Goal: Task Accomplishment & Management: Use online tool/utility

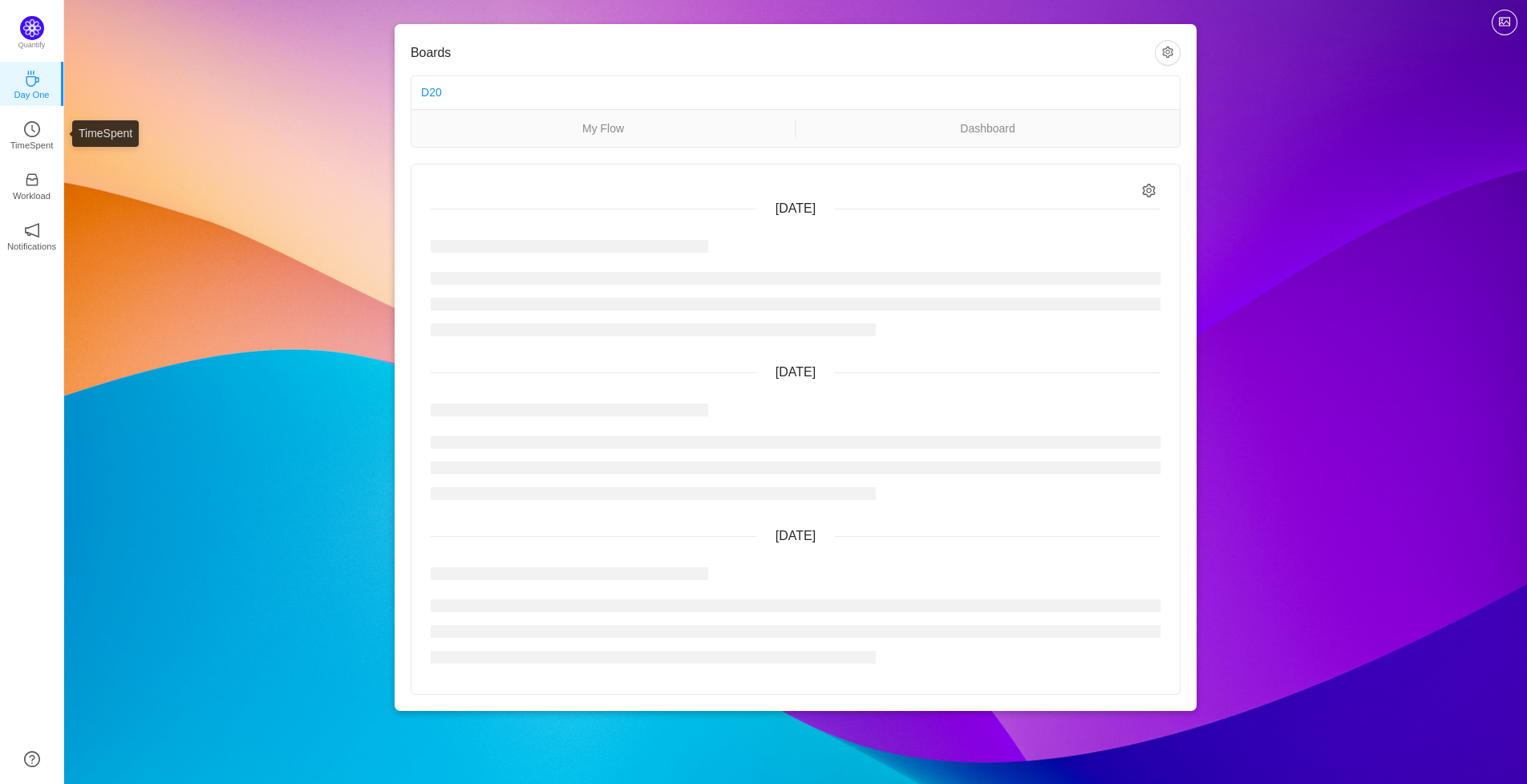
click at [24, 136] on link "TimeSpent" at bounding box center [32, 134] width 16 height 16
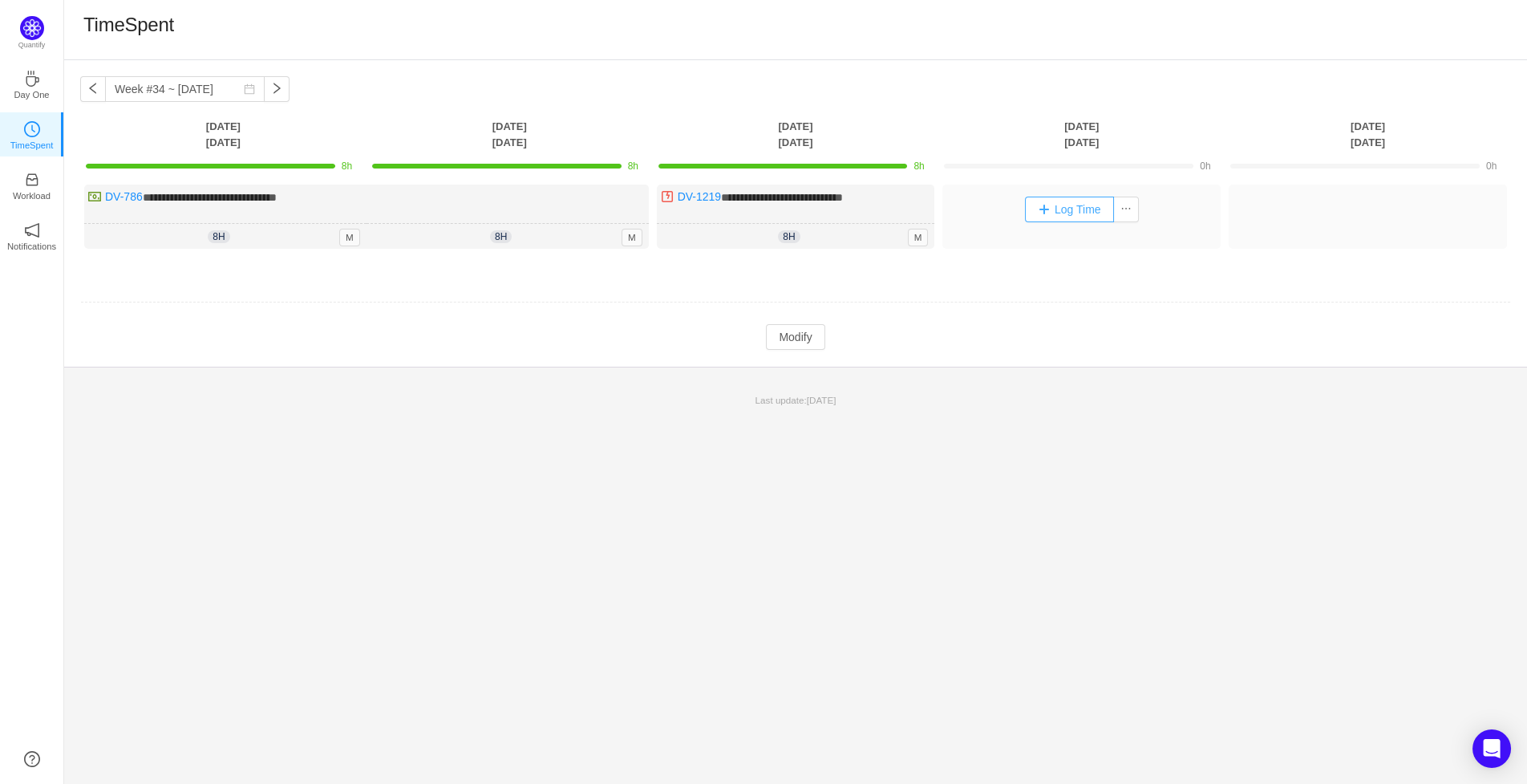
click at [1075, 217] on button "Log Time" at bounding box center [1069, 210] width 89 height 26
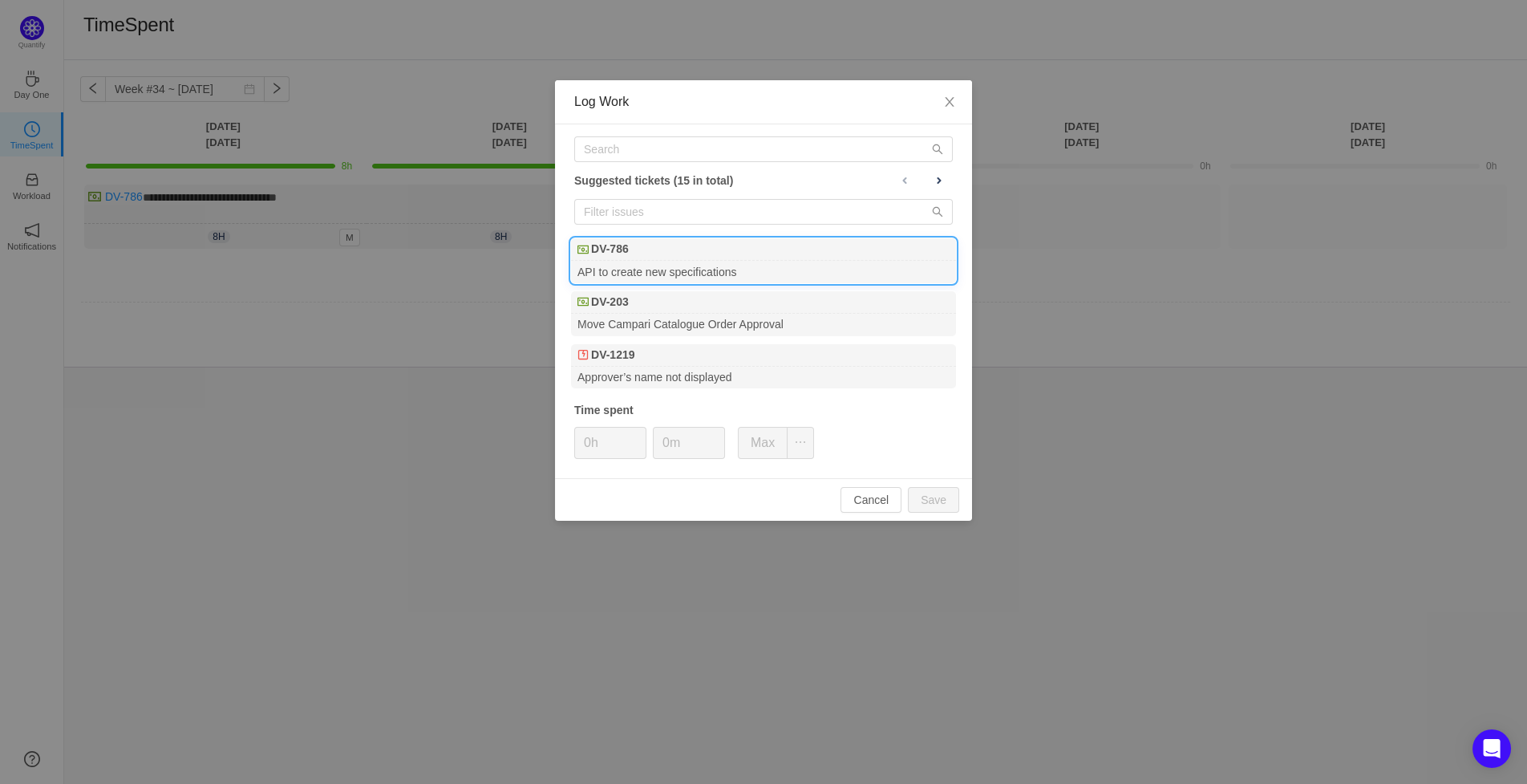
click at [711, 254] on div "DV-786" at bounding box center [764, 249] width 385 height 23
click at [922, 501] on button "Save" at bounding box center [933, 500] width 51 height 26
type input "0h"
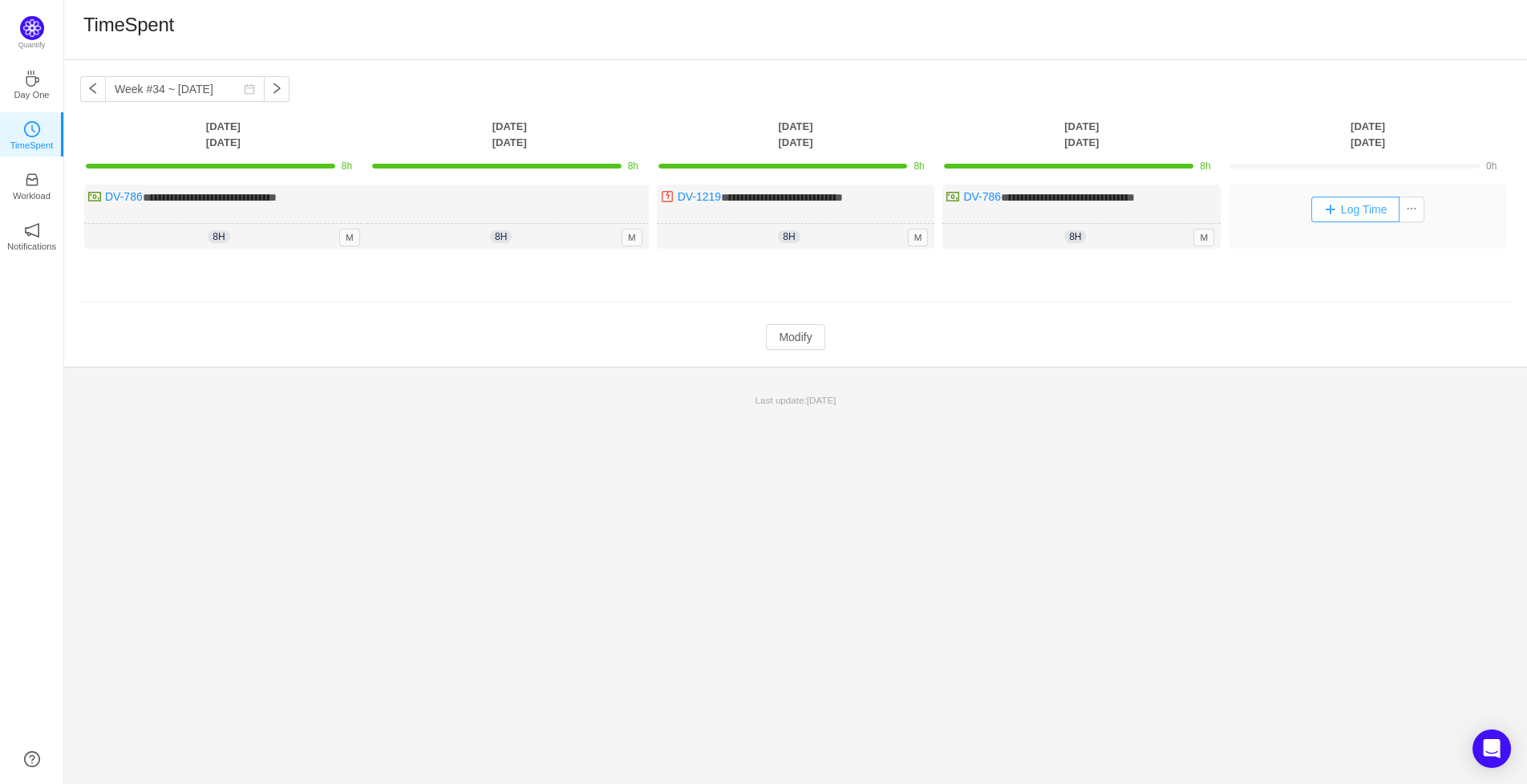
click at [1338, 204] on button "Log Time" at bounding box center [1356, 210] width 89 height 26
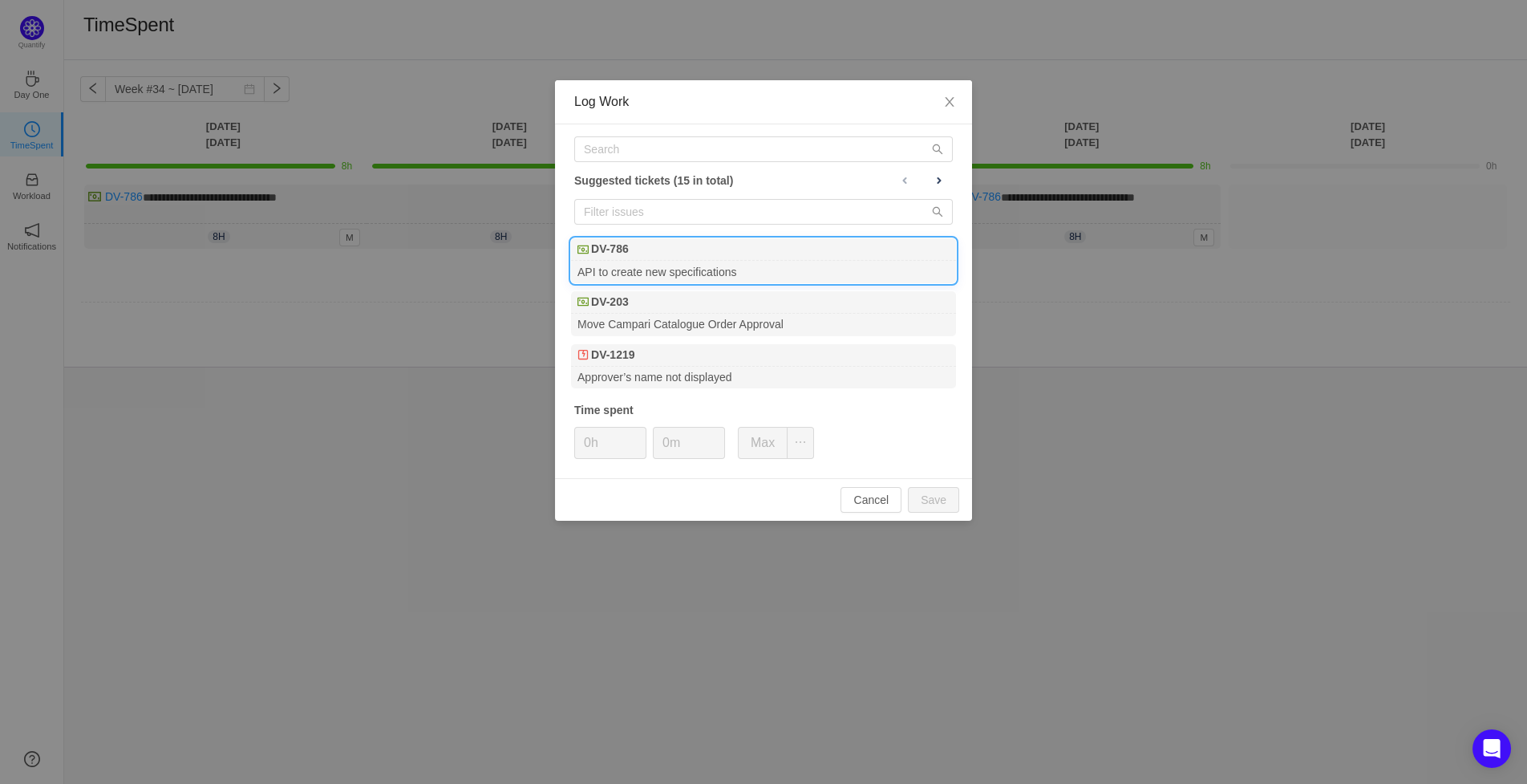
click at [734, 248] on div "DV-786" at bounding box center [764, 249] width 385 height 23
click at [938, 499] on button "Save" at bounding box center [933, 500] width 51 height 26
type input "0h"
